Goal: Navigation & Orientation: Find specific page/section

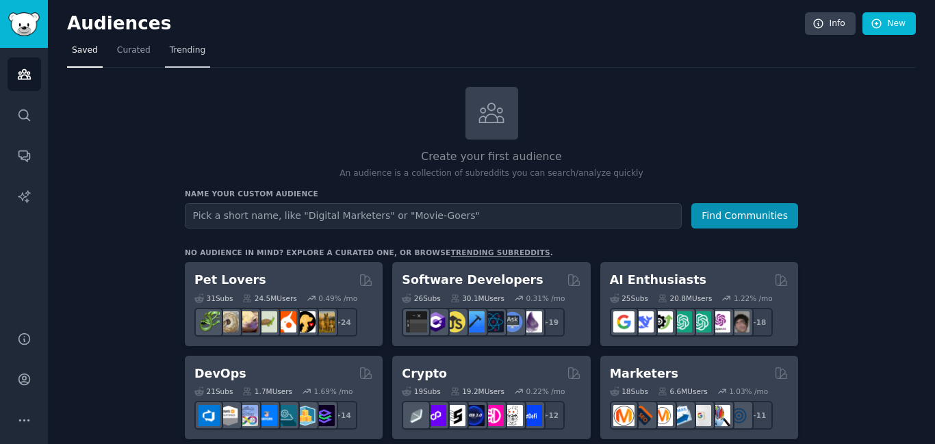
click at [178, 51] on span "Trending" at bounding box center [188, 50] width 36 height 12
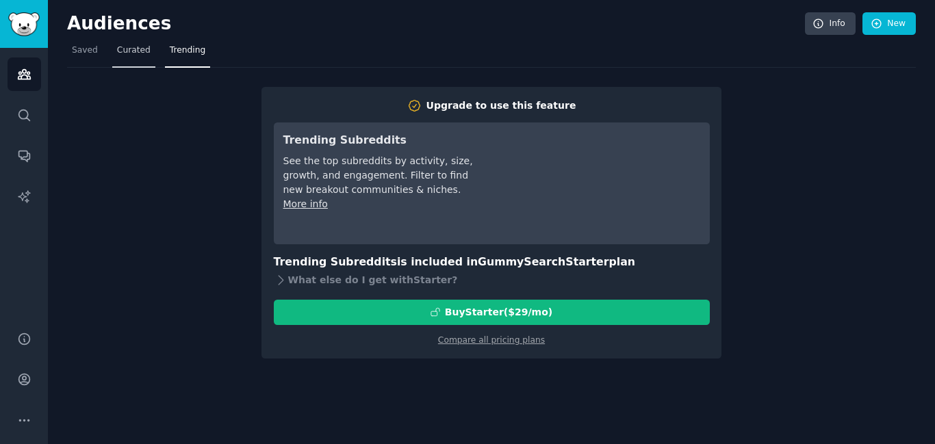
click at [133, 49] on span "Curated" at bounding box center [134, 50] width 34 height 12
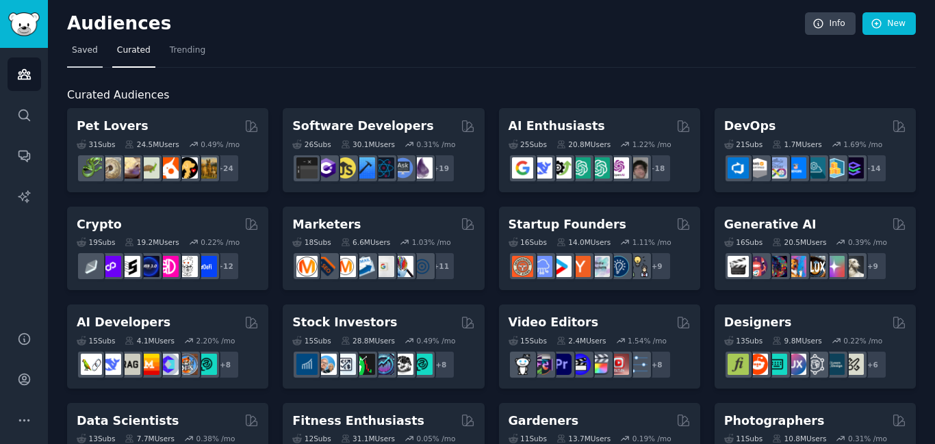
click at [88, 48] on span "Saved" at bounding box center [85, 50] width 26 height 12
